Goal: Task Accomplishment & Management: Manage account settings

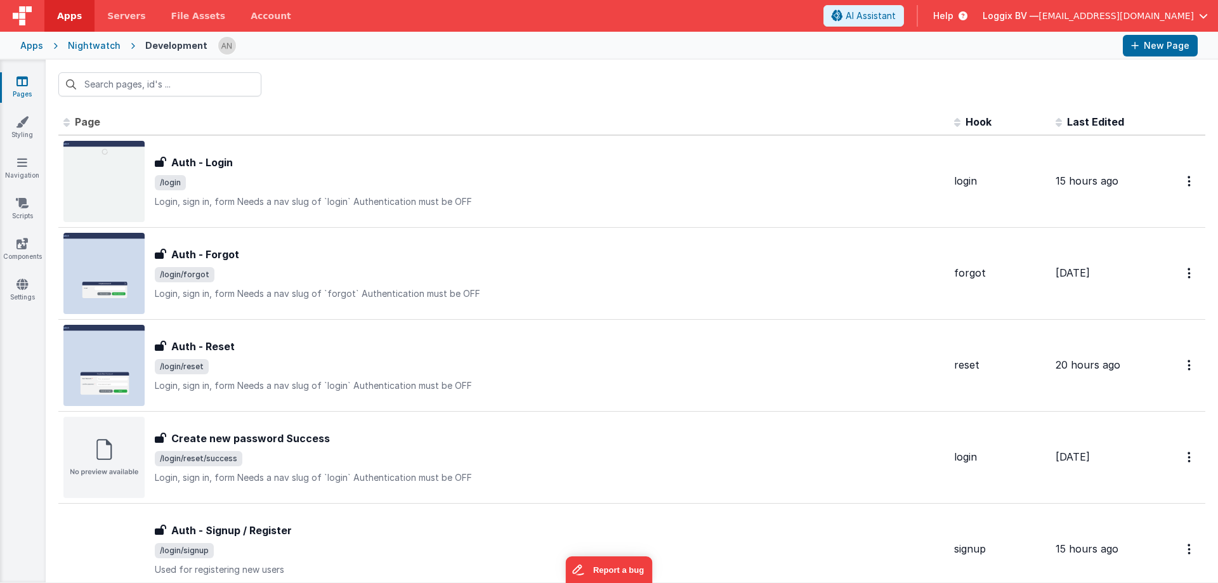
click at [60, 18] on span "Apps" at bounding box center [69, 16] width 25 height 13
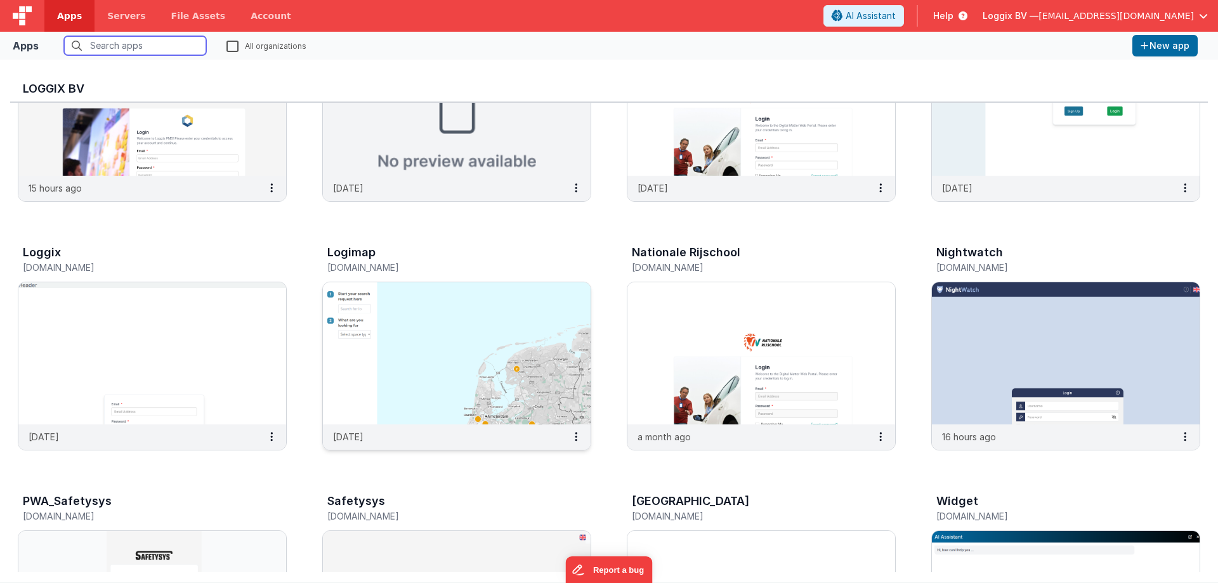
scroll to position [127, 0]
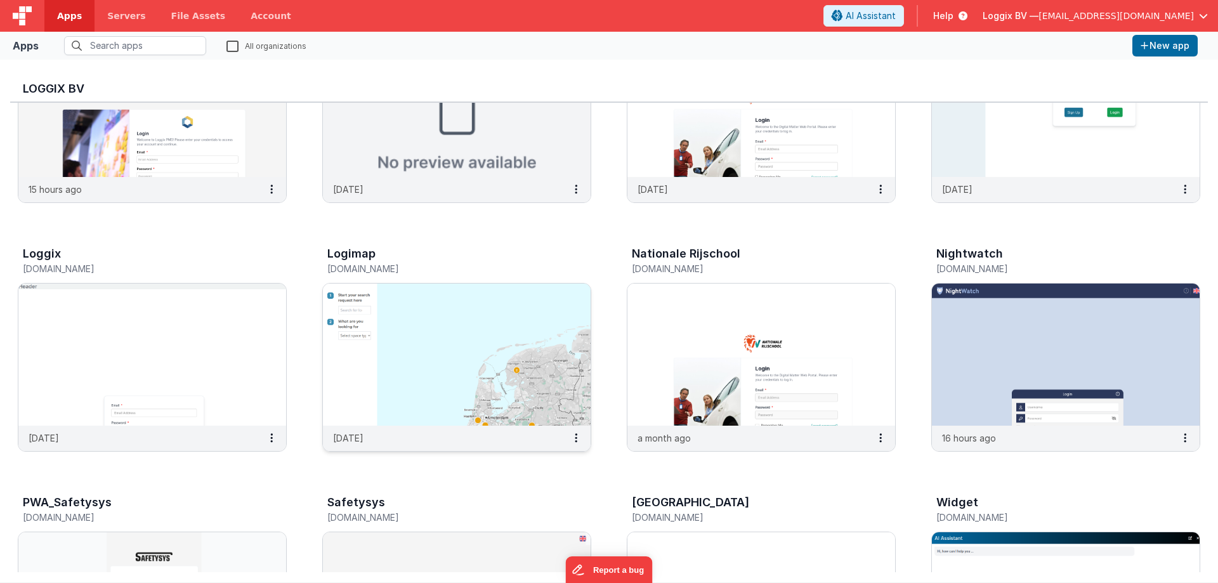
click at [469, 368] on img at bounding box center [457, 354] width 268 height 142
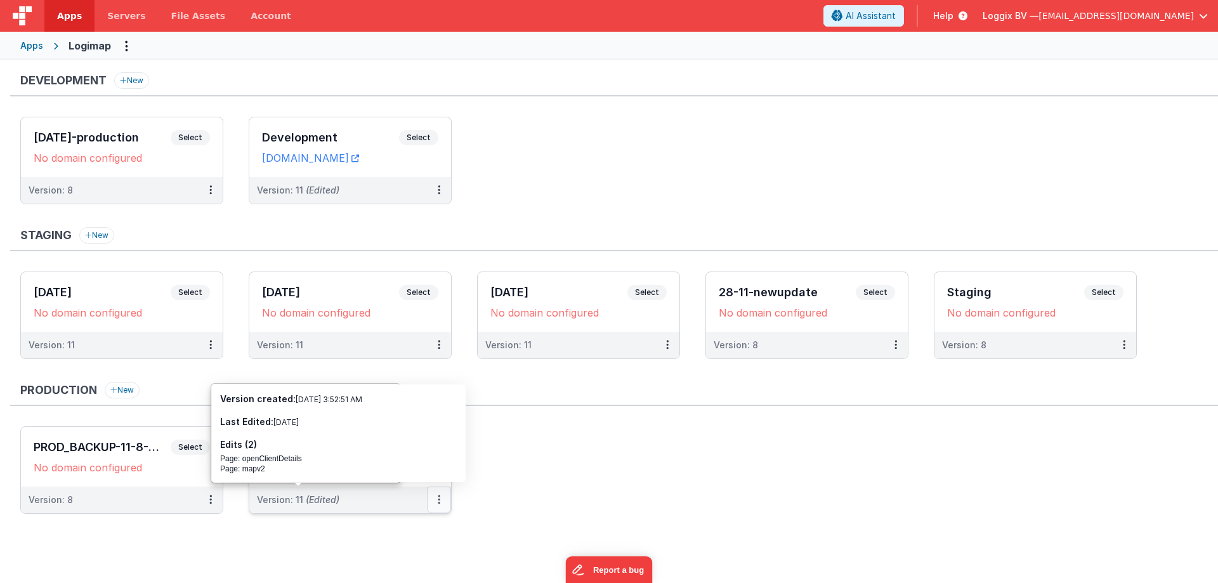
click at [436, 500] on button at bounding box center [439, 499] width 24 height 27
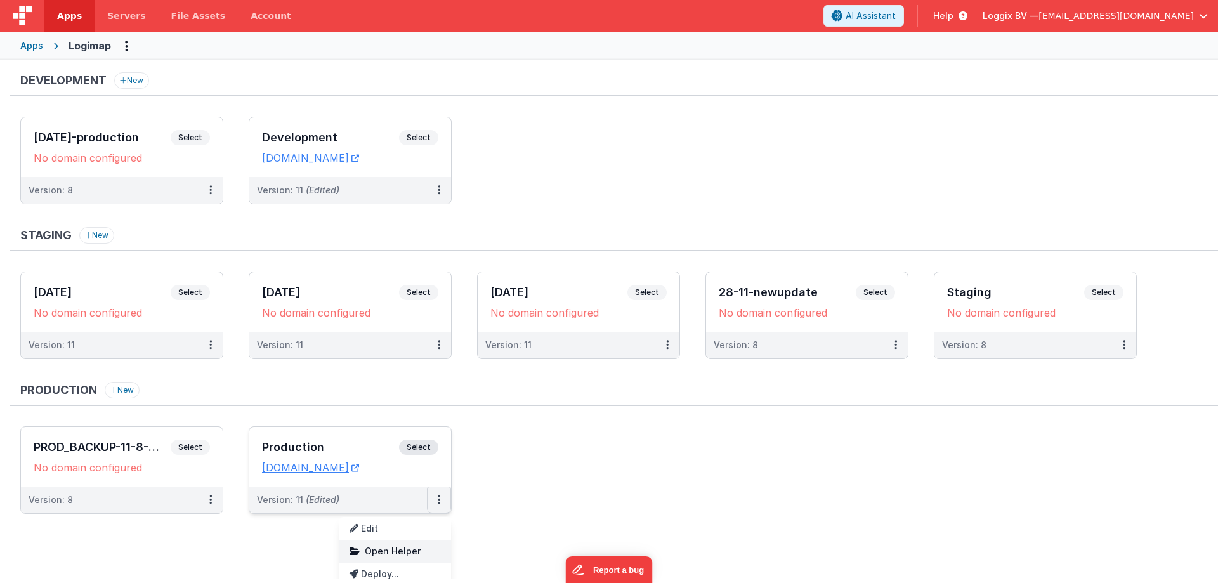
scroll to position [29, 0]
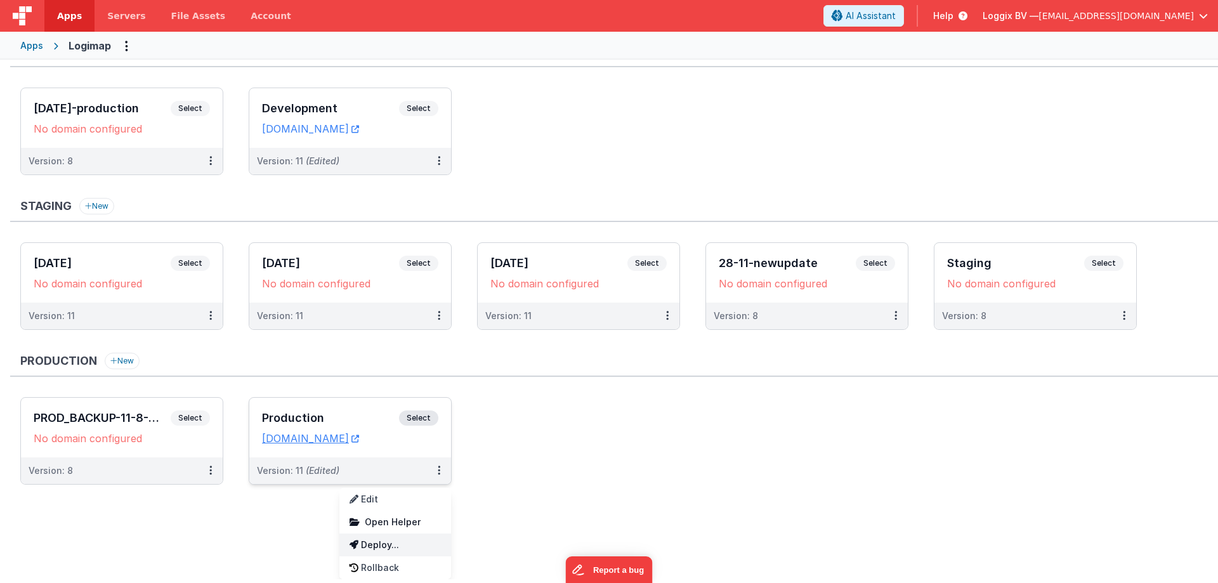
click at [401, 542] on link "Deploy..." at bounding box center [395, 544] width 112 height 23
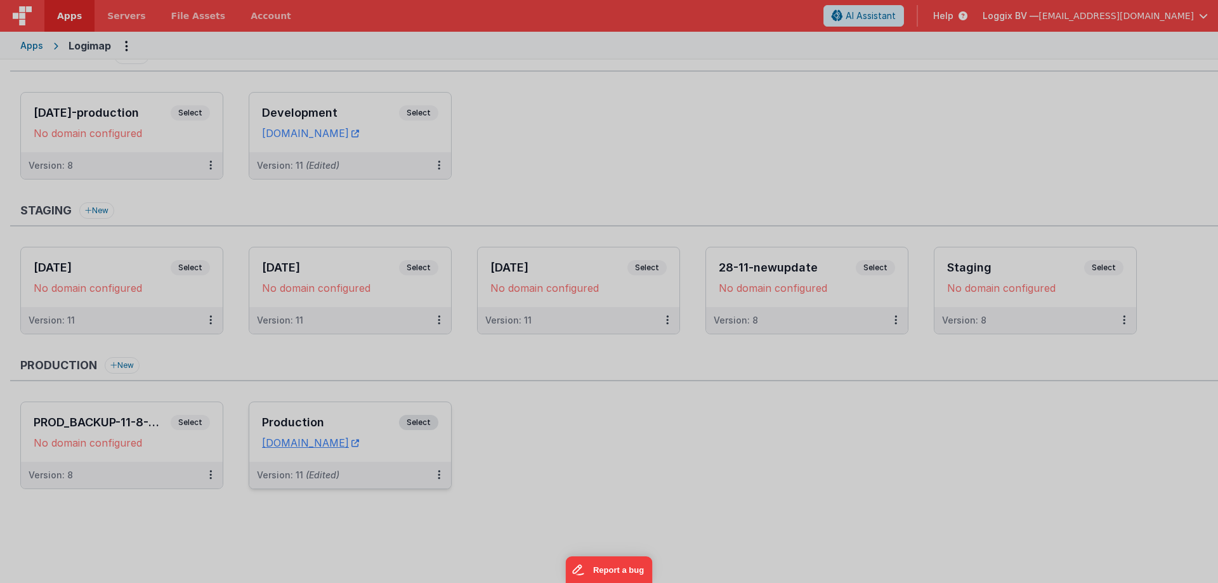
scroll to position [0, 0]
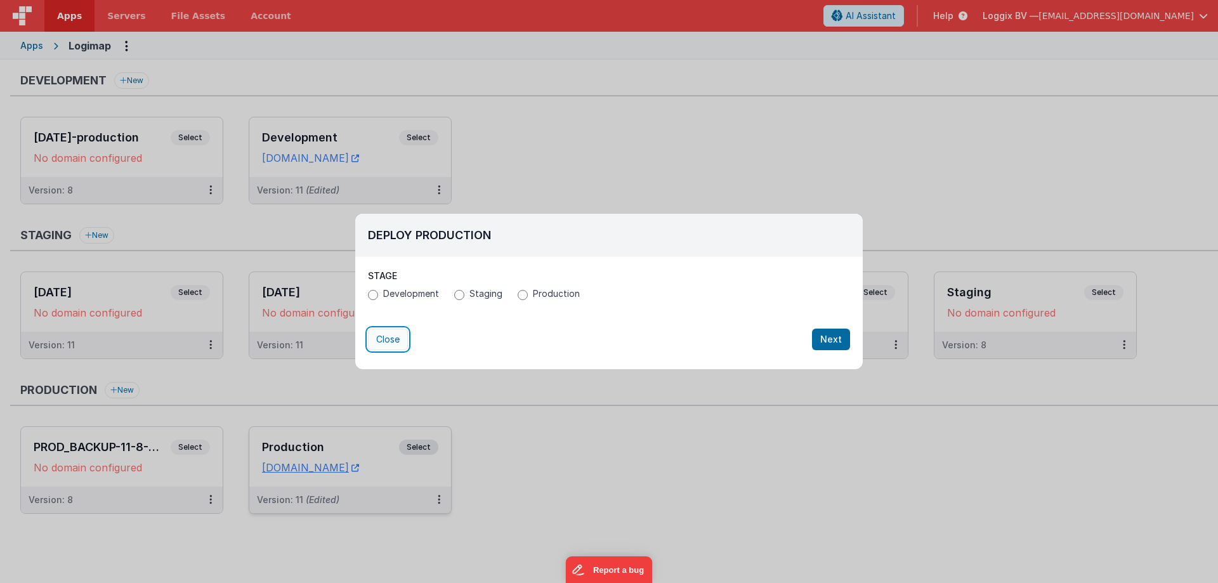
click at [392, 339] on button "Close" at bounding box center [388, 340] width 40 height 22
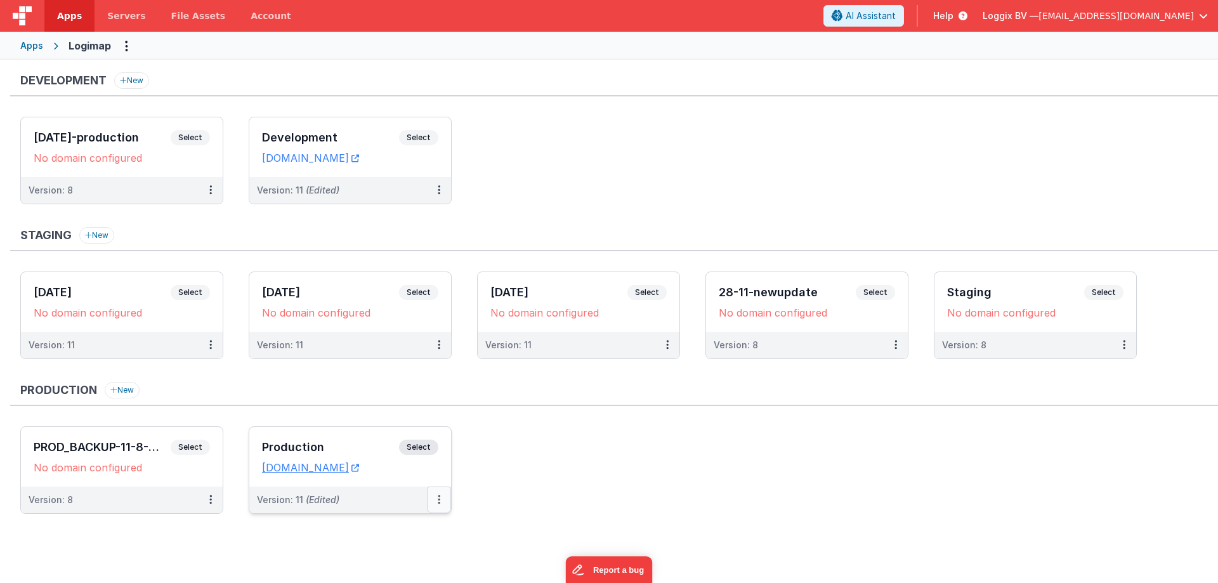
click at [438, 500] on icon at bounding box center [439, 499] width 3 height 1
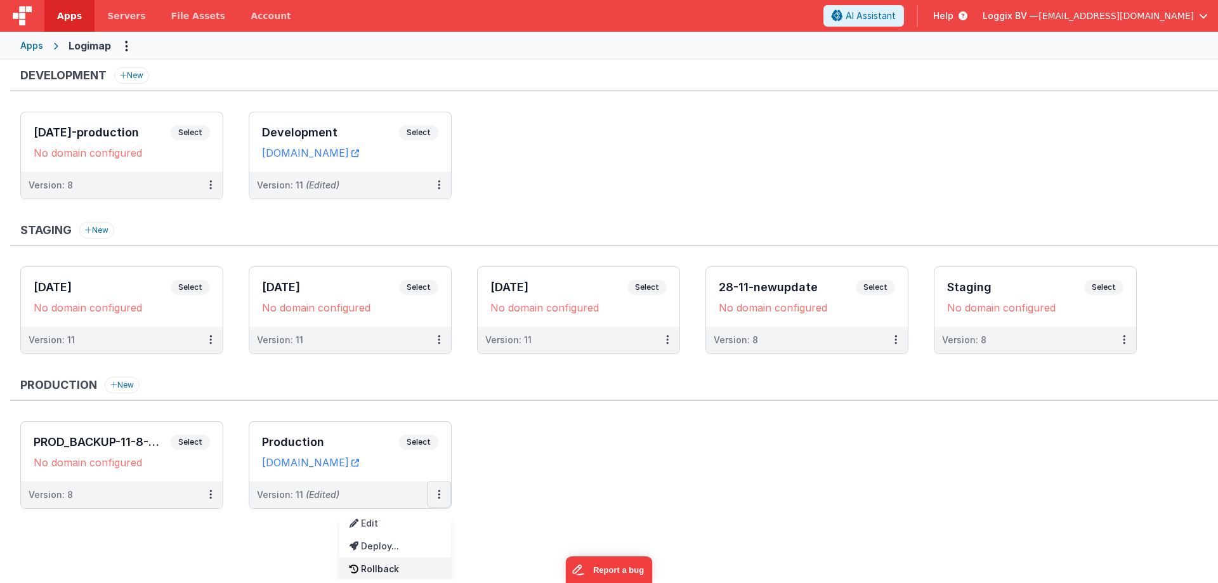
scroll to position [6, 0]
click at [385, 571] on link "Rollback" at bounding box center [395, 567] width 112 height 23
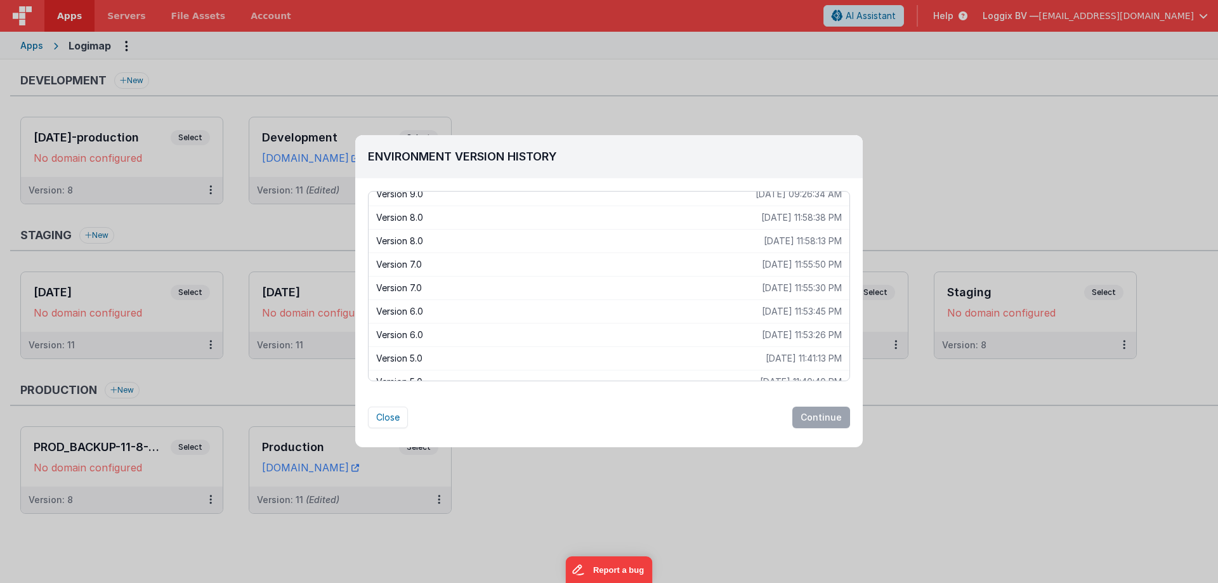
scroll to position [0, 0]
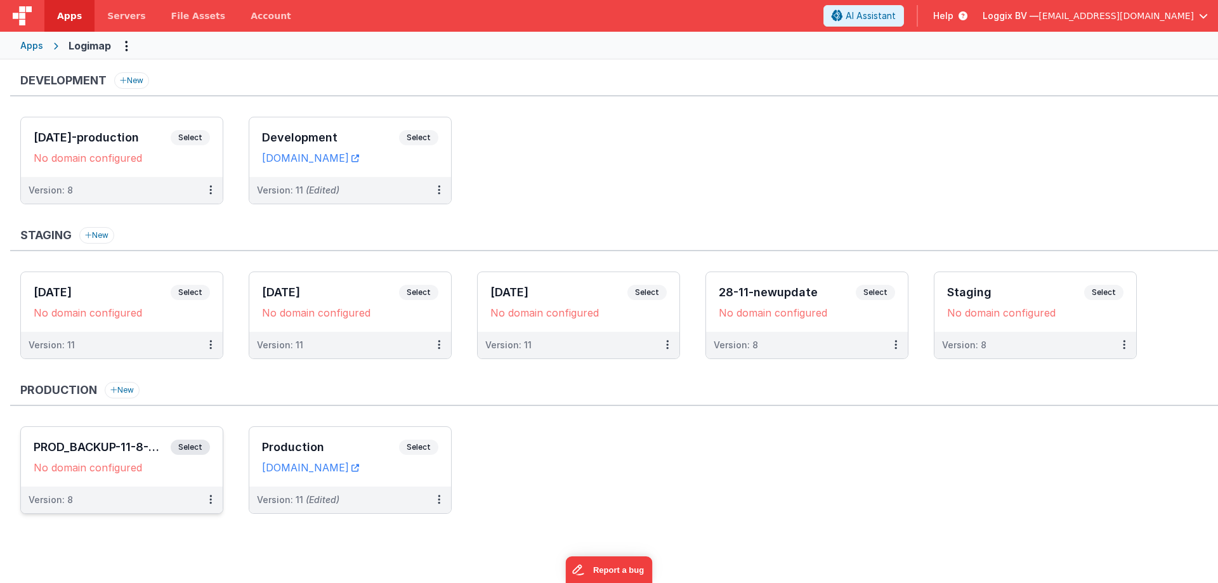
click at [178, 452] on span "Select" at bounding box center [190, 446] width 39 height 15
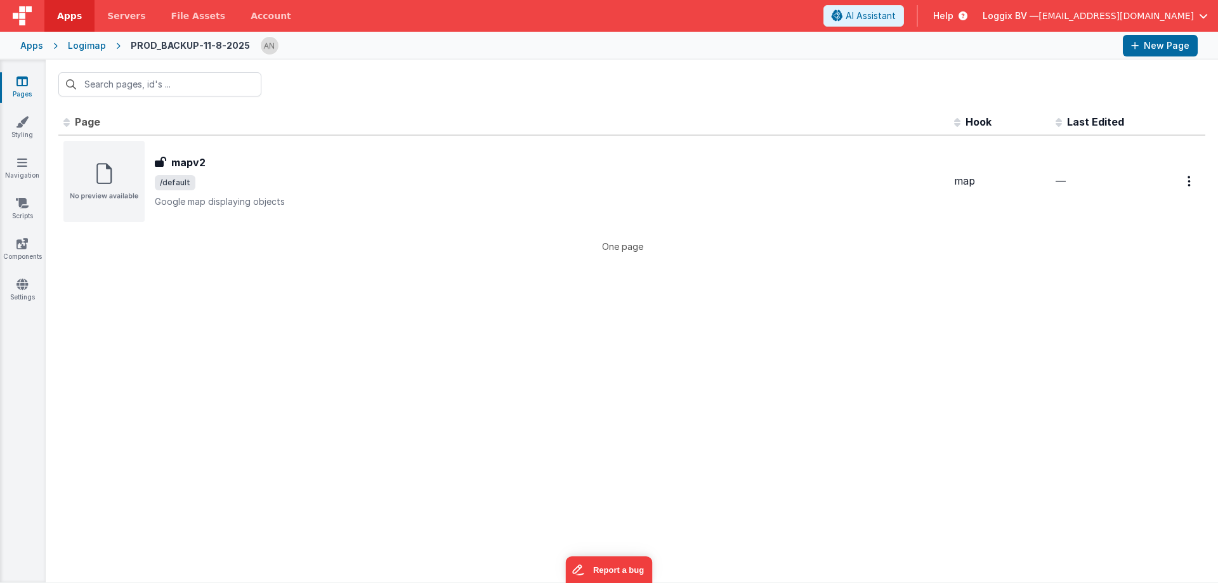
click at [32, 82] on link "Pages" at bounding box center [22, 87] width 46 height 25
click at [30, 82] on link "Pages" at bounding box center [22, 87] width 46 height 25
click at [27, 77] on link "Pages" at bounding box center [22, 87] width 46 height 25
click at [27, 77] on icon at bounding box center [21, 81] width 11 height 13
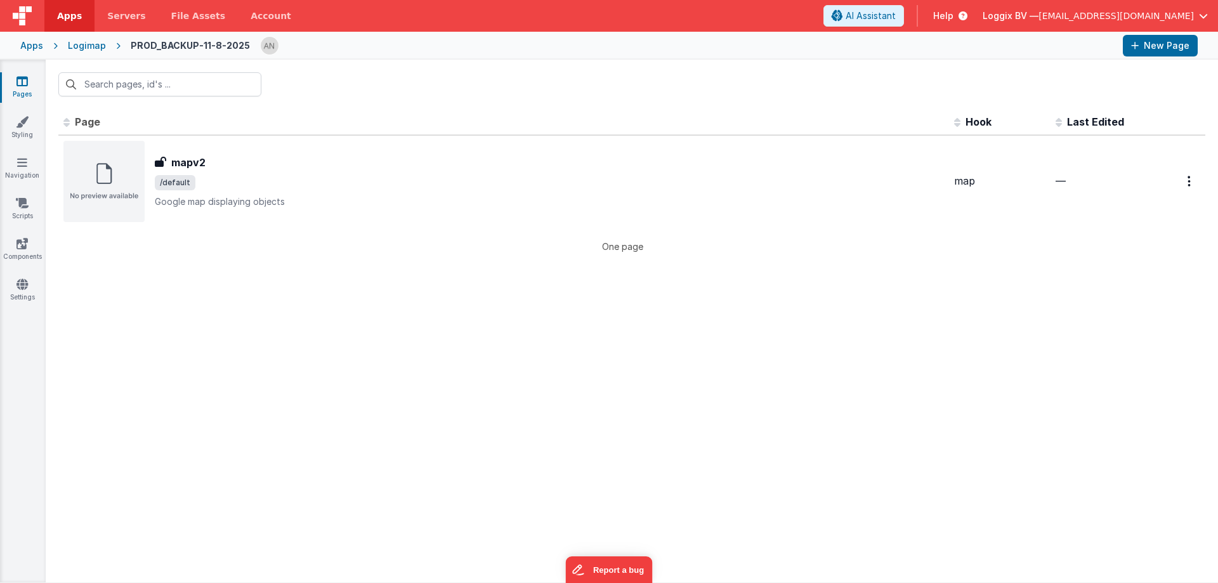
click at [27, 77] on icon at bounding box center [21, 81] width 11 height 13
click at [62, 11] on span "Apps" at bounding box center [69, 16] width 25 height 13
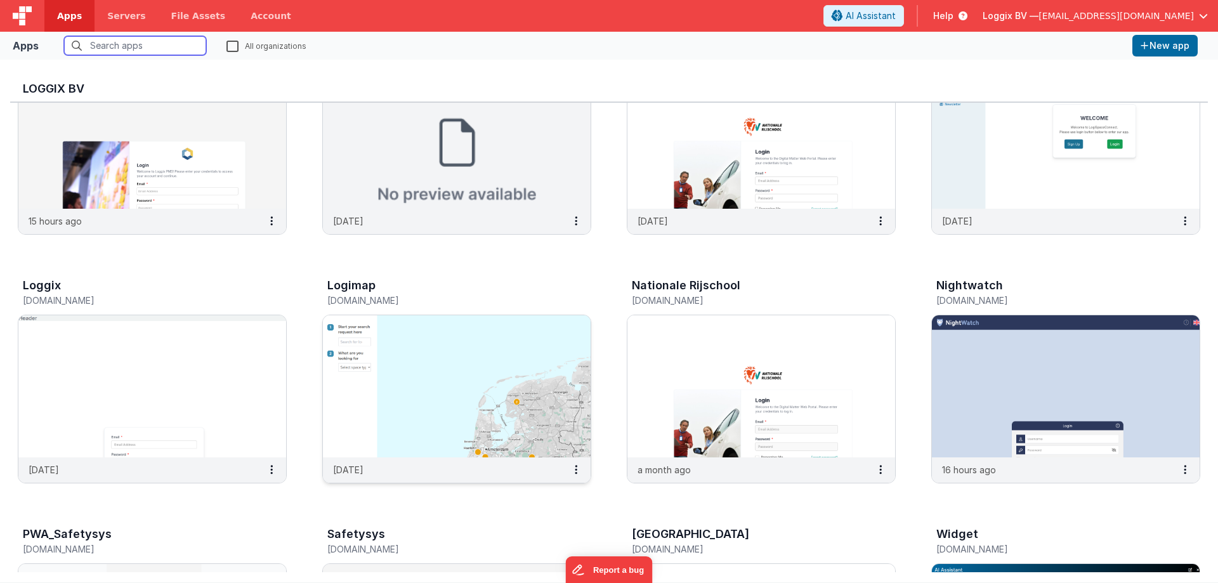
scroll to position [127, 0]
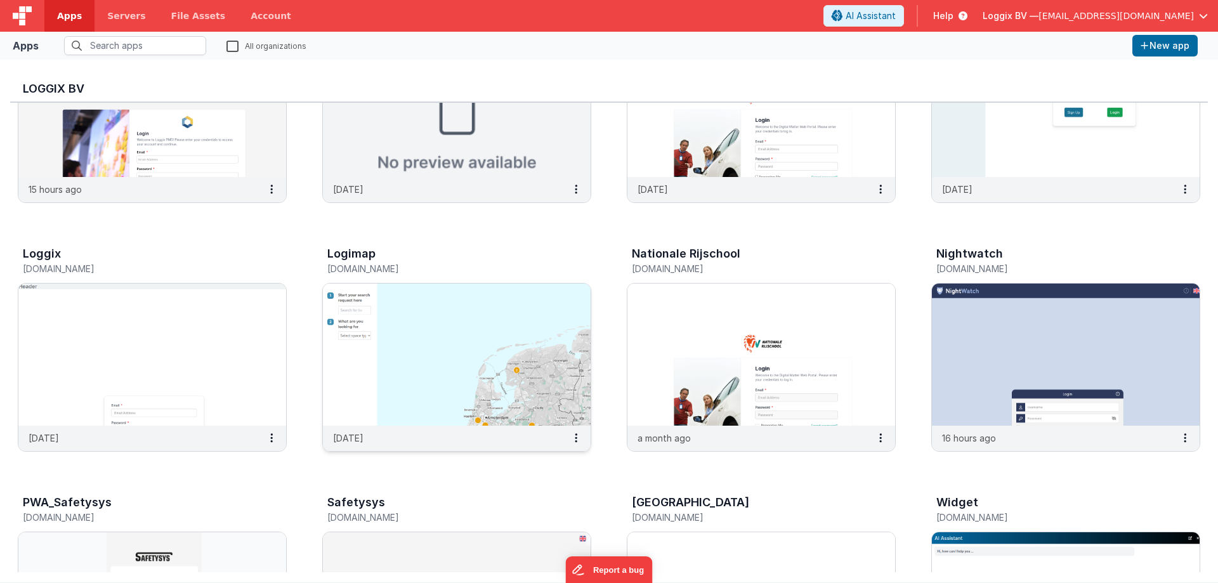
click at [476, 393] on img at bounding box center [457, 354] width 268 height 142
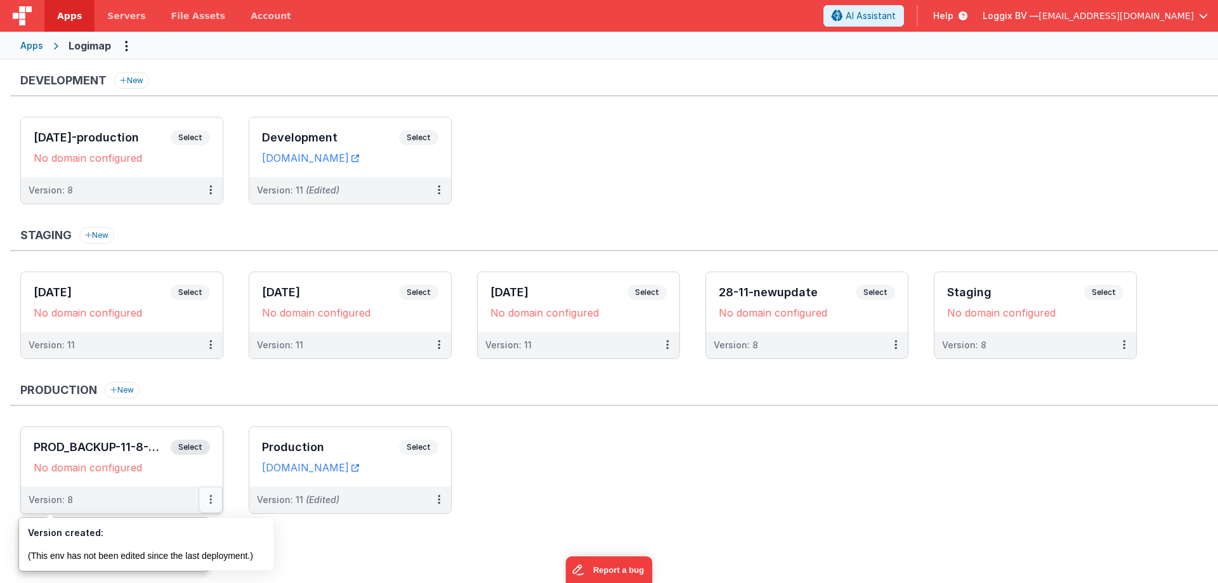
click at [216, 504] on button at bounding box center [211, 499] width 24 height 27
click at [163, 568] on link "Rollback" at bounding box center [167, 574] width 112 height 23
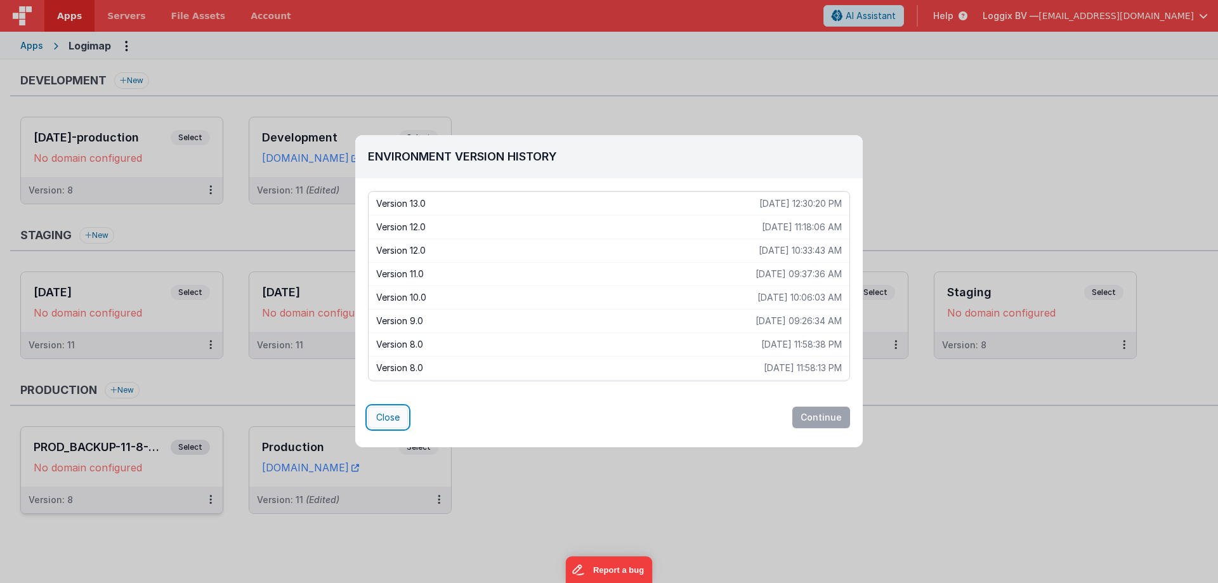
click at [395, 408] on button "Close" at bounding box center [388, 418] width 40 height 22
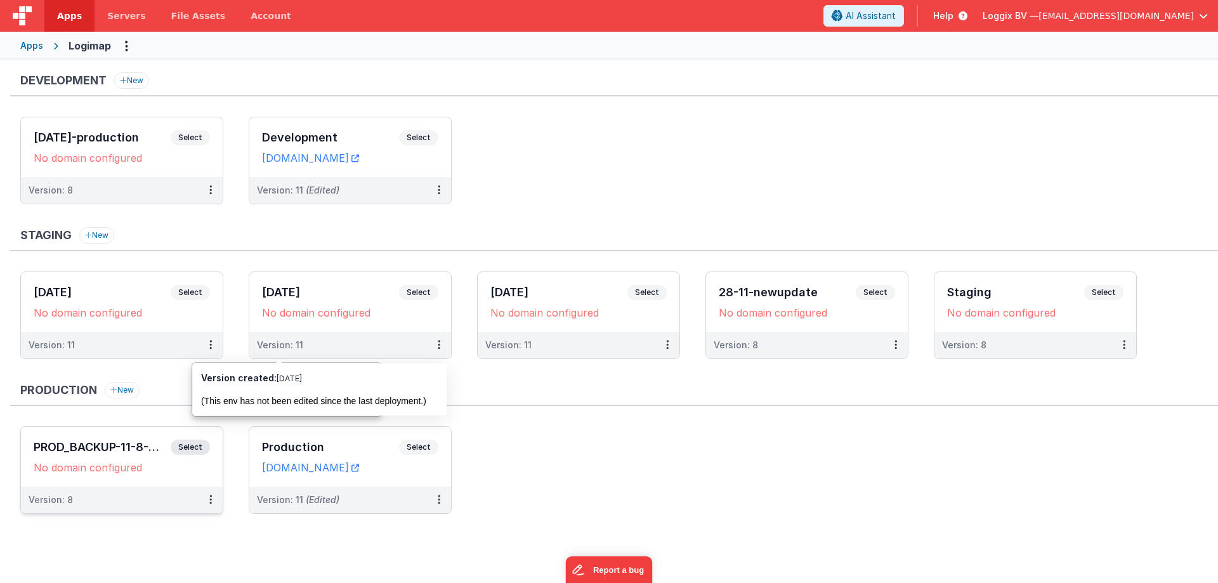
click at [499, 250] on div "Staging New" at bounding box center [614, 239] width 1208 height 24
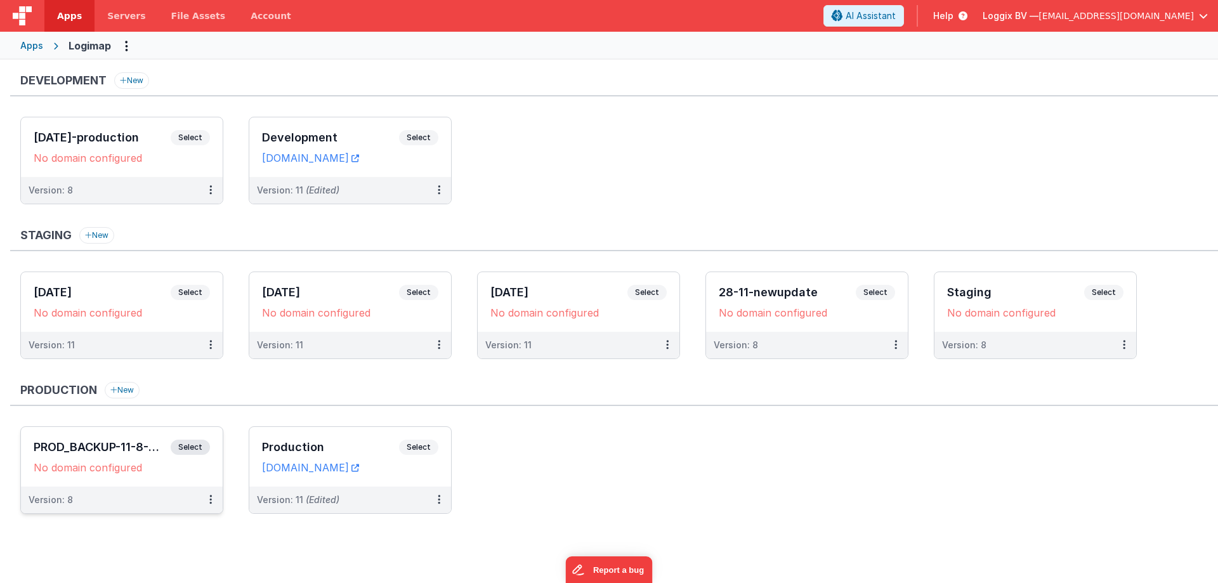
click at [468, 264] on div "Staging New [DATE] Select URLs No domain configured Version: 11 [DATE] Select U…" at bounding box center [614, 299] width 1208 height 145
click at [440, 190] on button at bounding box center [439, 190] width 24 height 27
click at [416, 260] on link "Deploy..." at bounding box center [395, 264] width 112 height 23
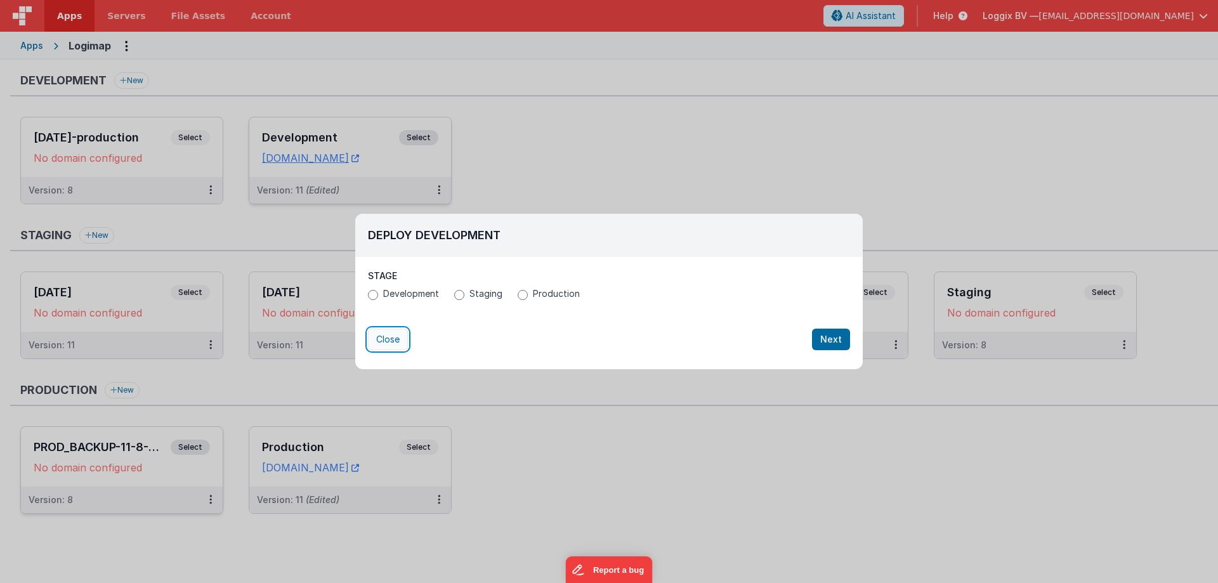
click at [376, 332] on button "Close" at bounding box center [388, 340] width 40 height 22
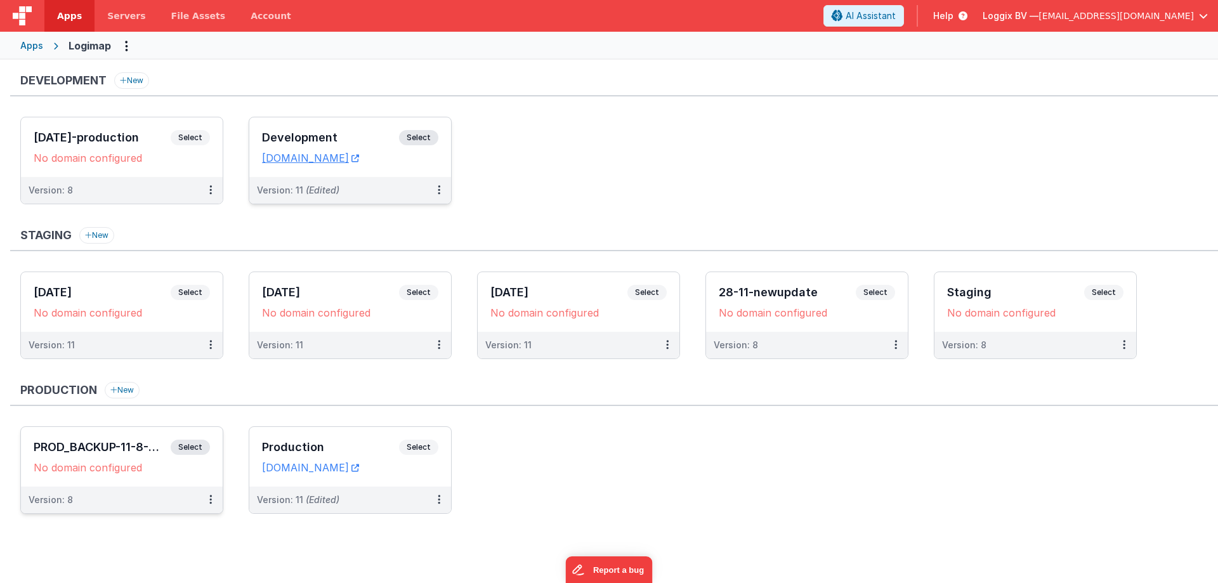
click at [457, 268] on div "Staging New [DATE] Select URLs No domain configured Version: 11 [DATE] Select U…" at bounding box center [614, 299] width 1208 height 145
click at [458, 271] on div "Staging New [DATE] Select URLs No domain configured Version: 11 [DATE] Select U…" at bounding box center [614, 299] width 1208 height 145
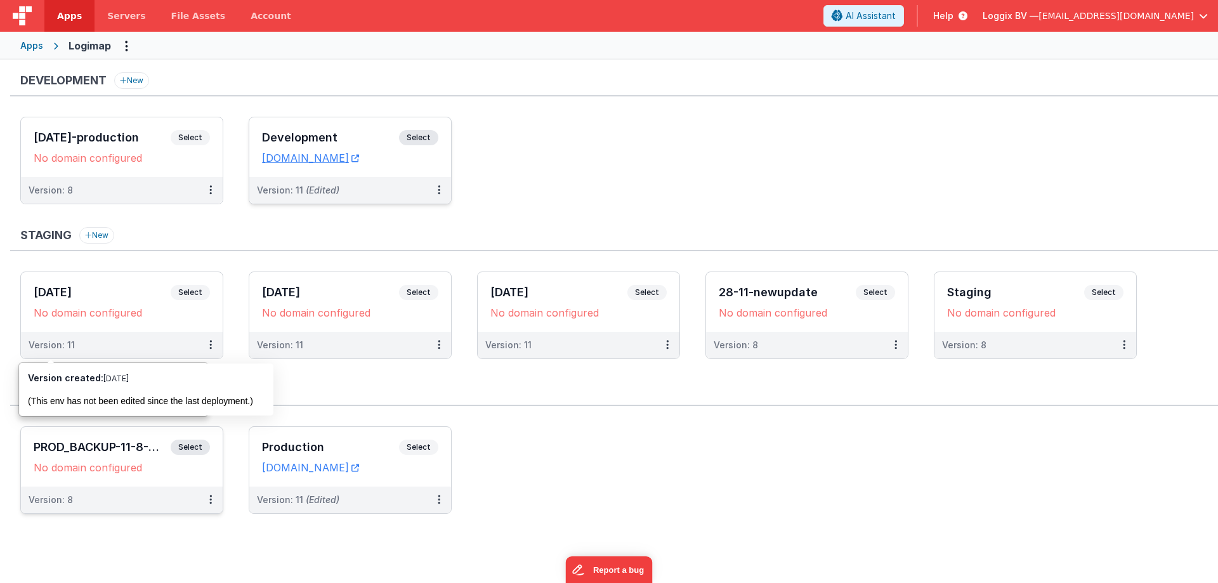
click at [819, 202] on ul "[DATE]-production Select URLs No domain configured Version: 8 Development Selec…" at bounding box center [618, 167] width 1197 height 100
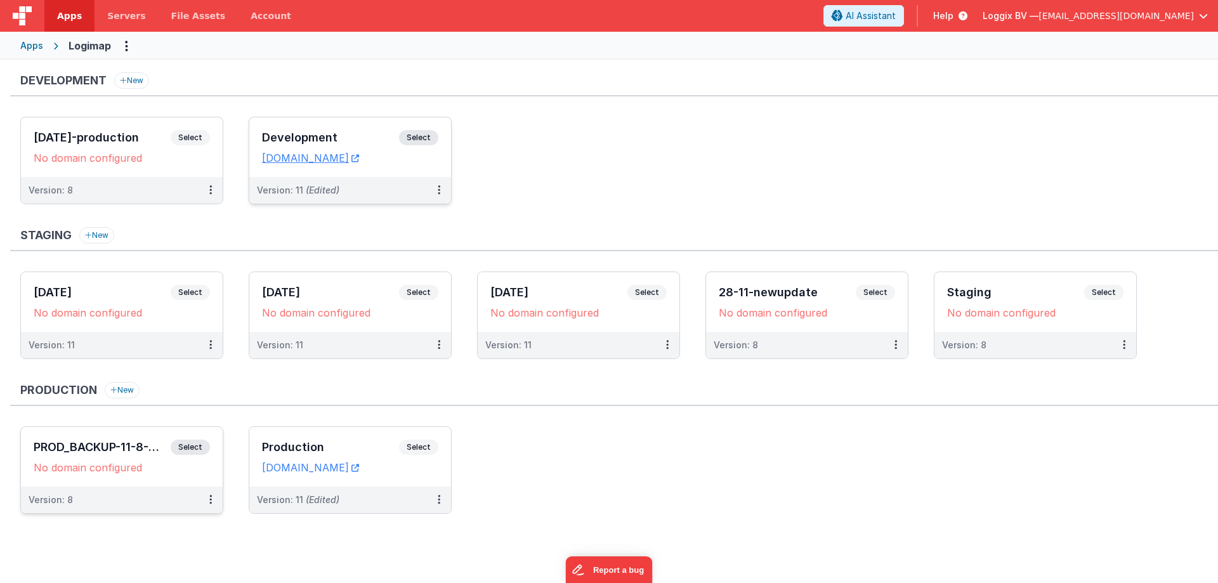
click at [584, 220] on div "Development New [DATE]-production Select URLs No domain configured Version: 8 D…" at bounding box center [614, 299] width 1208 height 454
click at [123, 44] on button "Options" at bounding box center [126, 46] width 20 height 20
click at [478, 211] on button at bounding box center [609, 291] width 1218 height 583
